Goal: Information Seeking & Learning: Learn about a topic

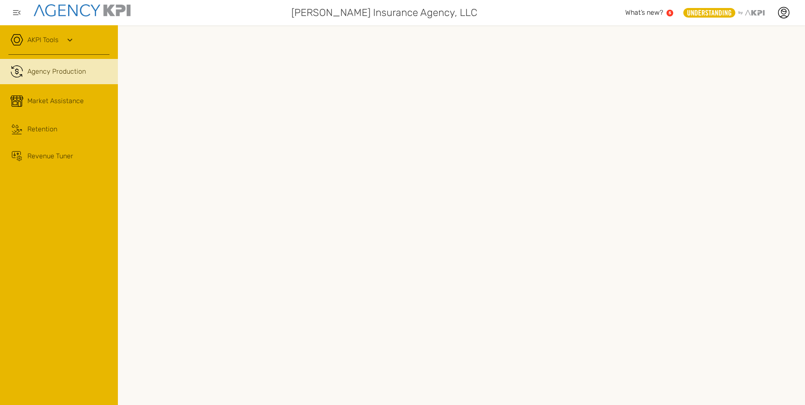
click at [65, 40] on icon at bounding box center [70, 40] width 10 height 10
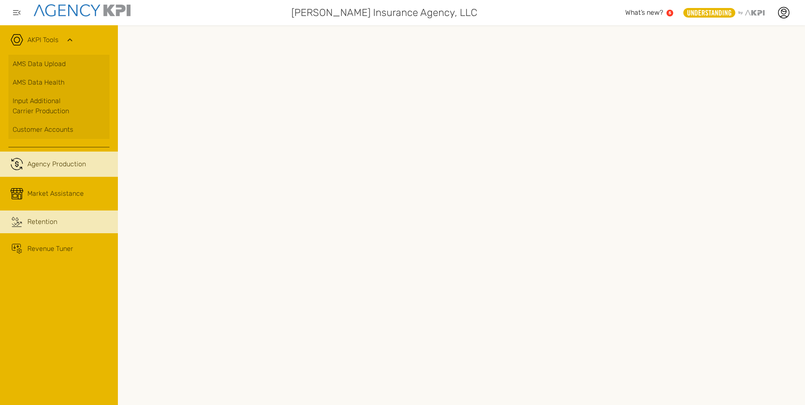
click at [40, 219] on div "Retention" at bounding box center [42, 222] width 30 height 10
